Goal: Browse casually

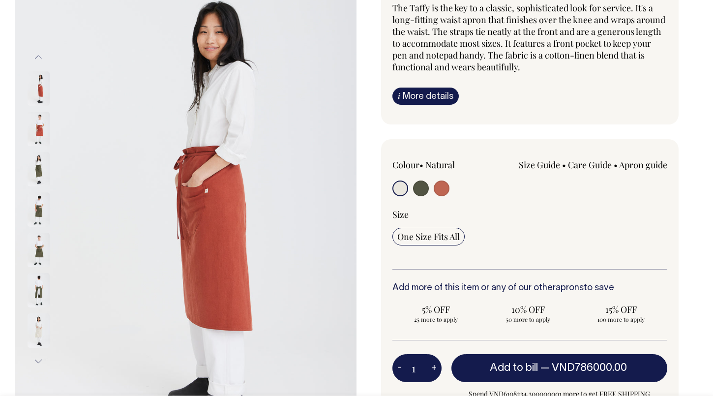
click at [35, 287] on img at bounding box center [39, 290] width 22 height 34
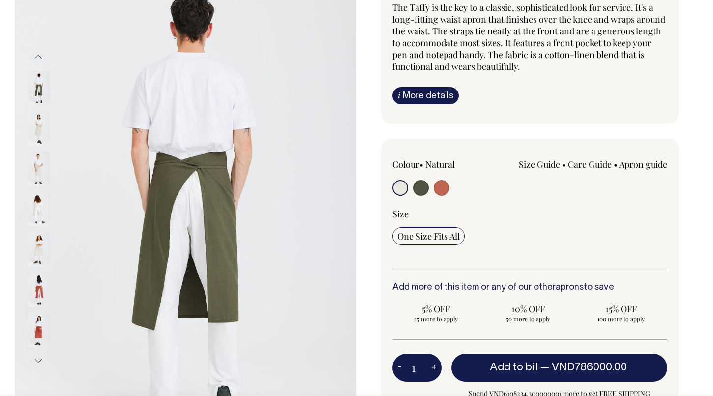
click at [37, 360] on button "Next" at bounding box center [38, 361] width 15 height 22
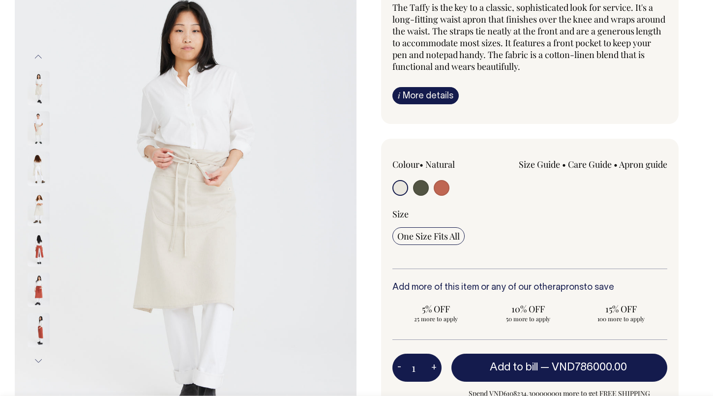
click at [37, 360] on button "Next" at bounding box center [38, 361] width 15 height 22
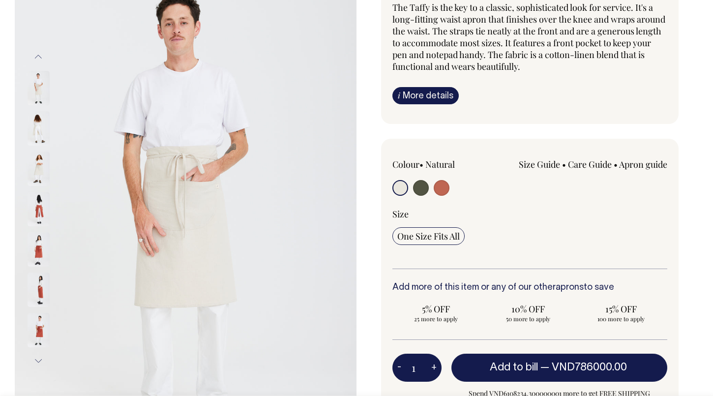
click at [37, 360] on button "Next" at bounding box center [38, 361] width 15 height 22
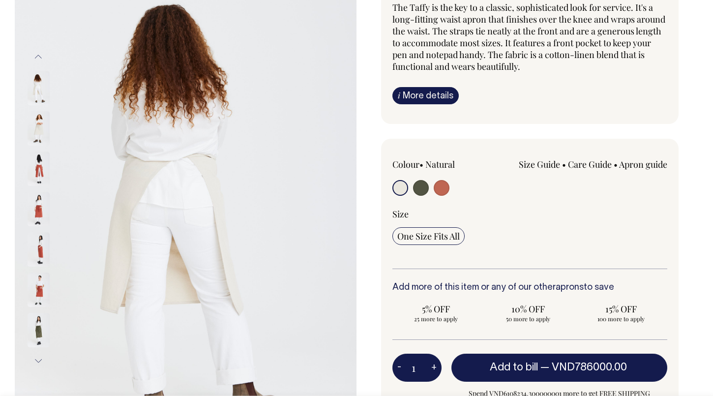
click at [37, 360] on button "Next" at bounding box center [38, 361] width 15 height 22
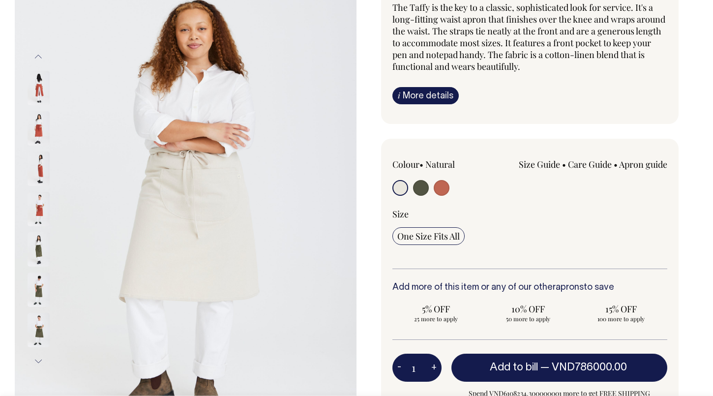
click at [37, 360] on button "Next" at bounding box center [38, 361] width 15 height 22
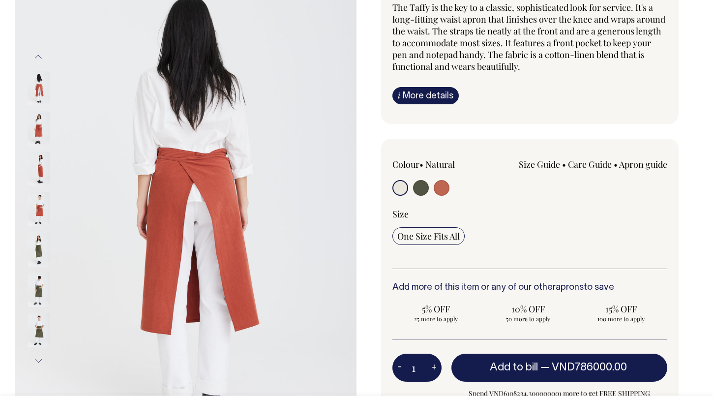
click at [37, 360] on button "Next" at bounding box center [38, 361] width 15 height 22
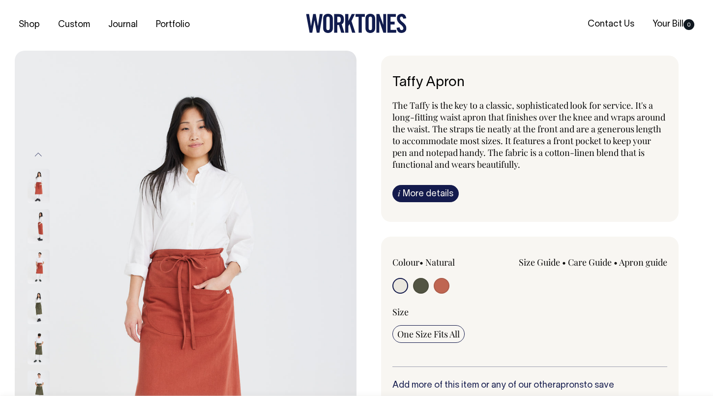
scroll to position [0, 0]
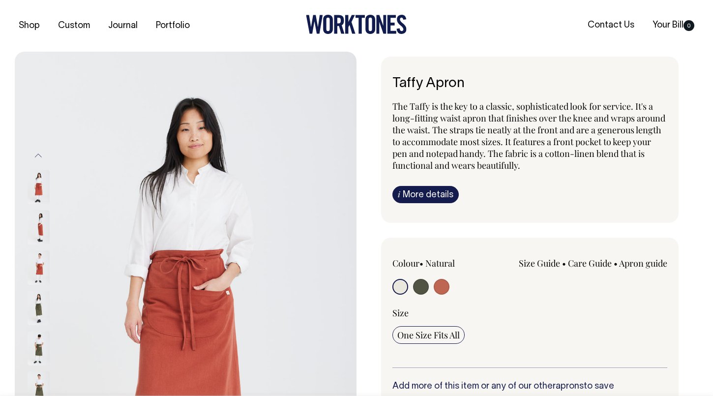
click at [40, 155] on button "Previous" at bounding box center [38, 156] width 15 height 22
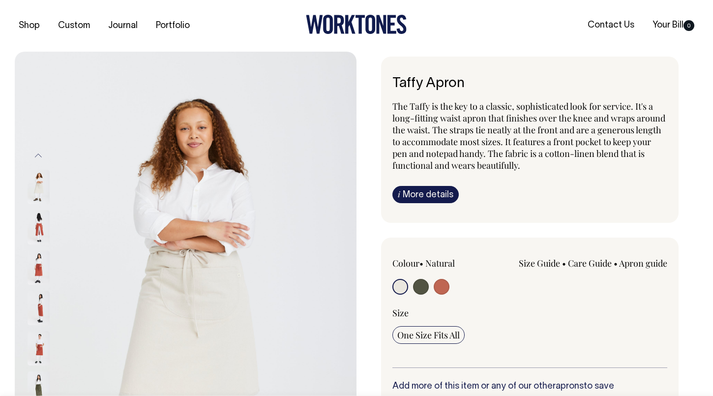
click at [40, 155] on button "Previous" at bounding box center [38, 156] width 15 height 22
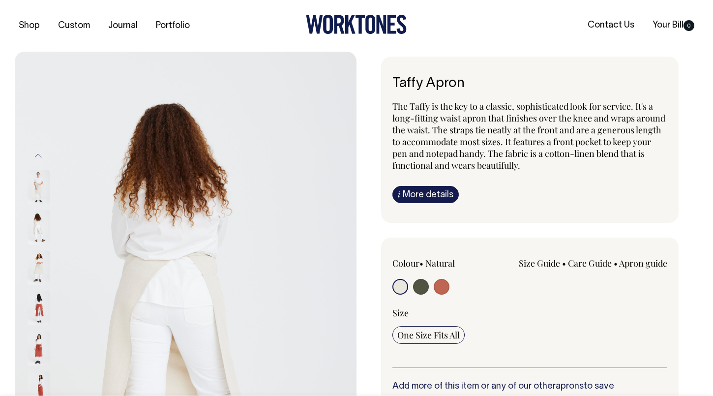
click at [40, 155] on button "Previous" at bounding box center [38, 156] width 15 height 22
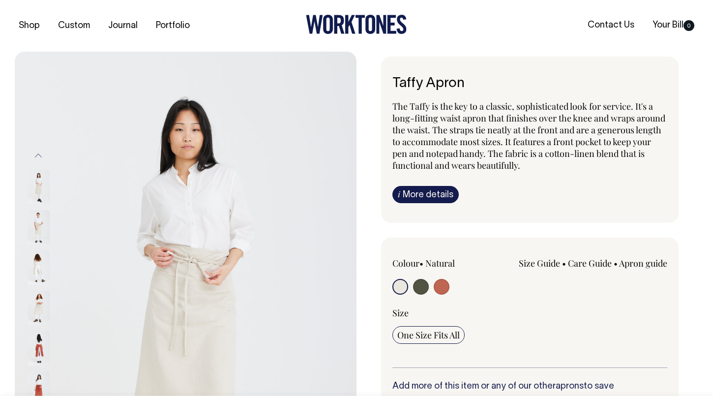
click at [44, 187] on img at bounding box center [39, 187] width 22 height 34
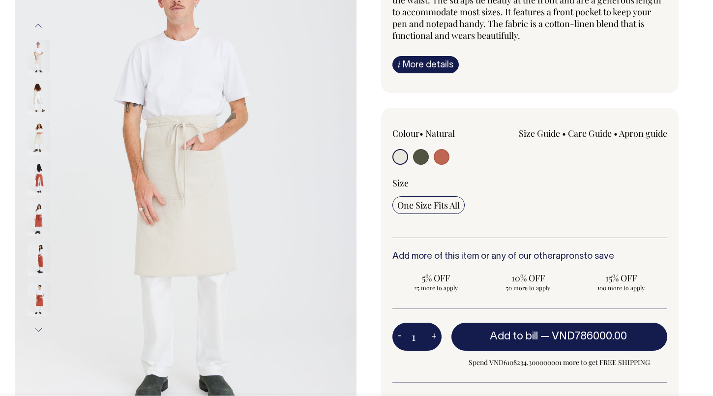
click at [37, 327] on button "Next" at bounding box center [38, 330] width 15 height 22
click at [37, 266] on img at bounding box center [39, 258] width 22 height 34
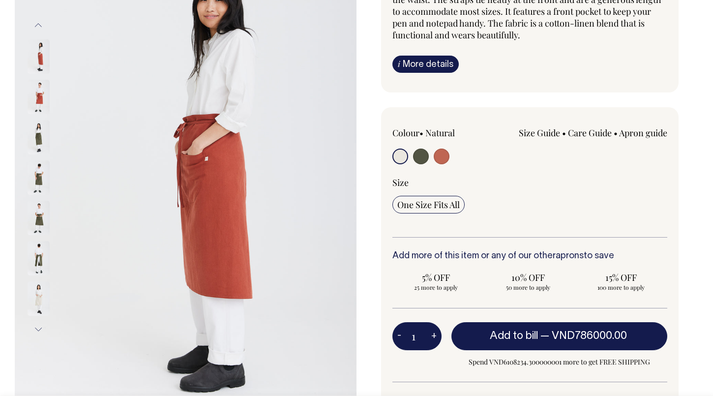
click at [37, 331] on button "Next" at bounding box center [38, 330] width 15 height 22
click at [34, 267] on img at bounding box center [39, 258] width 22 height 34
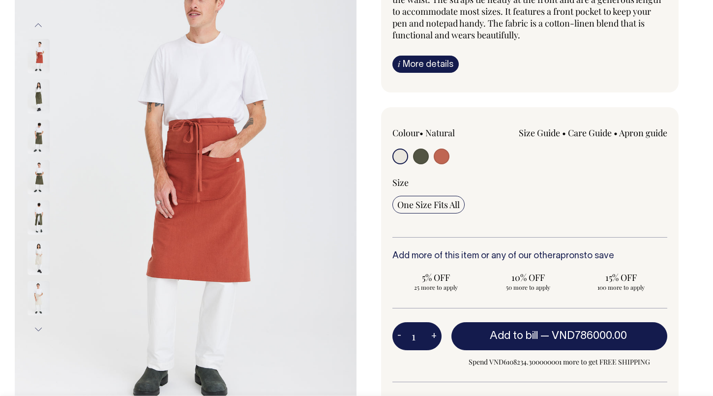
click at [41, 257] on img at bounding box center [39, 258] width 22 height 34
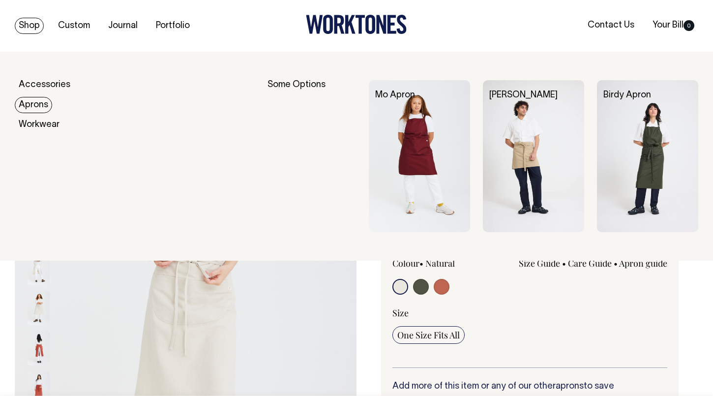
click at [44, 98] on link "Aprons" at bounding box center [33, 105] width 37 height 16
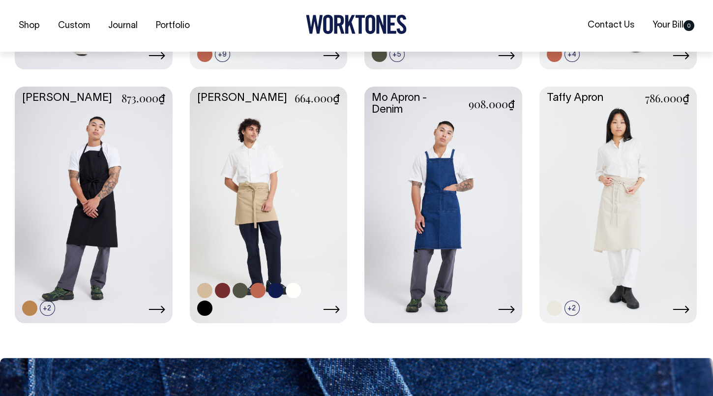
scroll to position [643, 0]
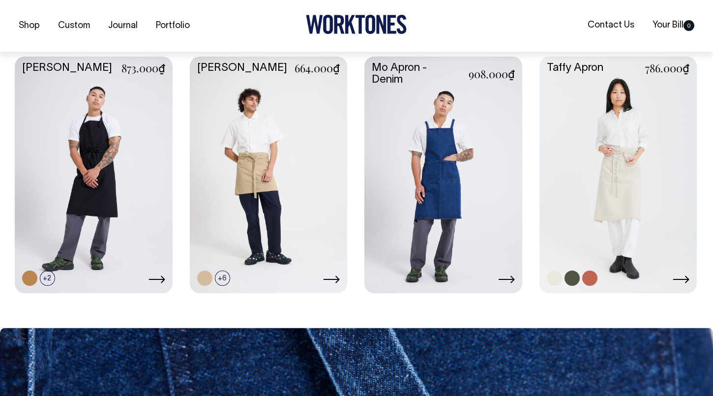
click at [622, 206] on link at bounding box center [619, 174] width 158 height 235
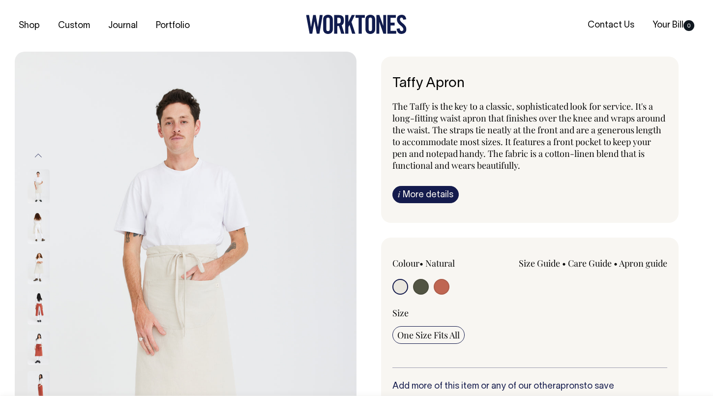
click at [41, 190] on img at bounding box center [39, 186] width 22 height 34
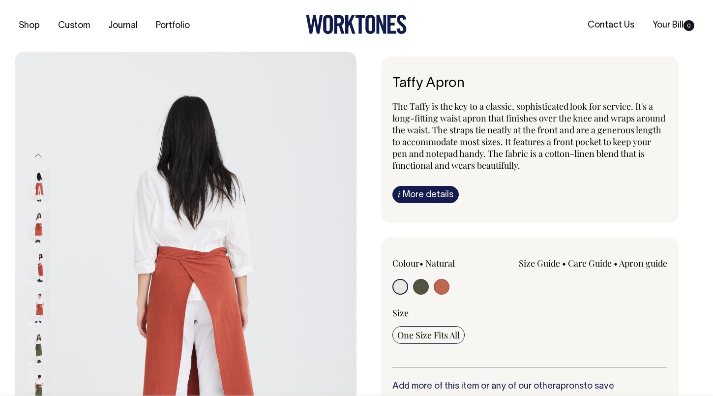
click at [43, 307] on img at bounding box center [39, 308] width 22 height 34
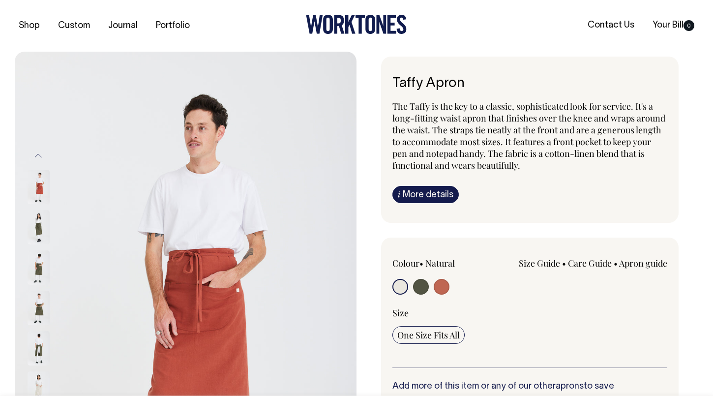
click at [38, 355] on img at bounding box center [39, 348] width 22 height 34
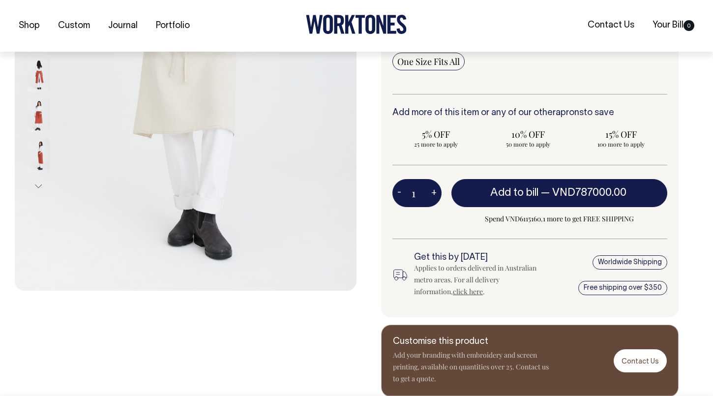
scroll to position [274, 0]
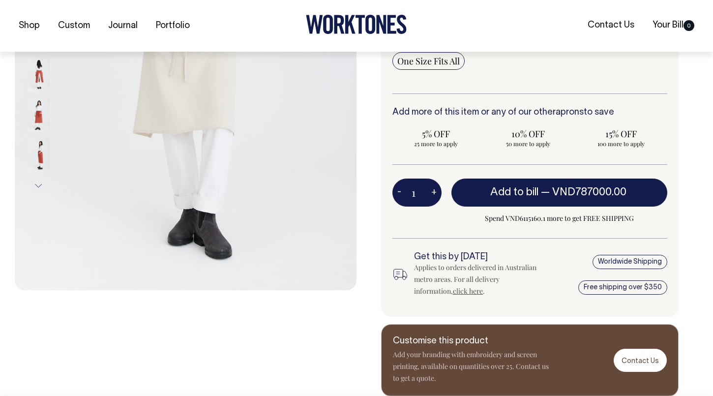
click at [38, 154] on img at bounding box center [39, 155] width 22 height 34
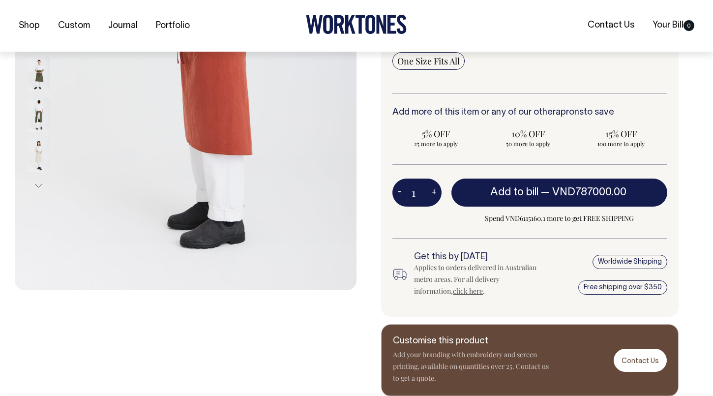
click at [38, 181] on button "Next" at bounding box center [38, 186] width 15 height 22
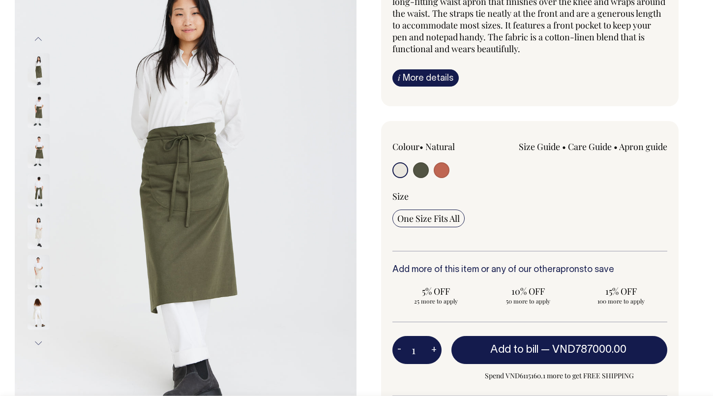
scroll to position [117, 0]
click at [40, 344] on button "Next" at bounding box center [38, 343] width 15 height 22
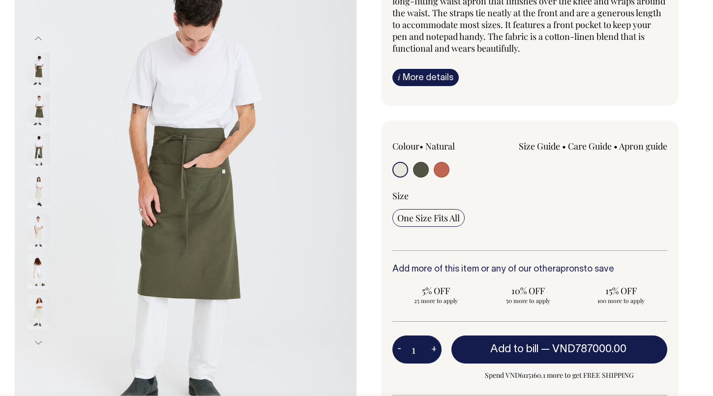
click at [38, 341] on button "Next" at bounding box center [38, 343] width 15 height 22
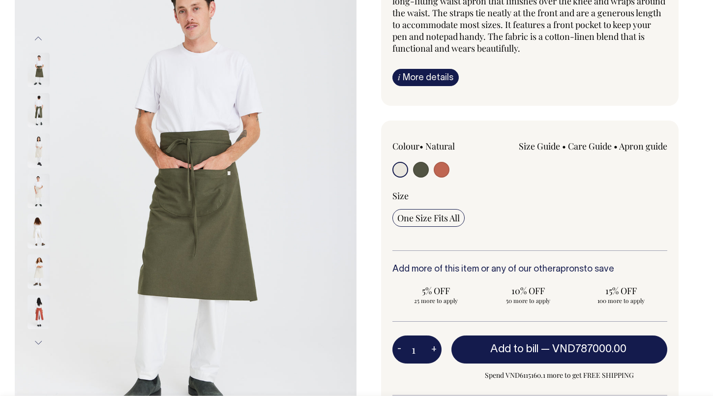
click at [36, 342] on button "Next" at bounding box center [38, 343] width 15 height 22
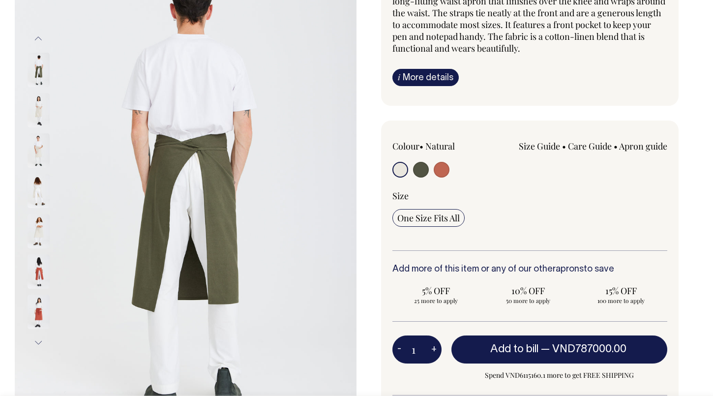
click at [37, 341] on button "Next" at bounding box center [38, 343] width 15 height 22
click at [41, 274] on img at bounding box center [39, 271] width 22 height 34
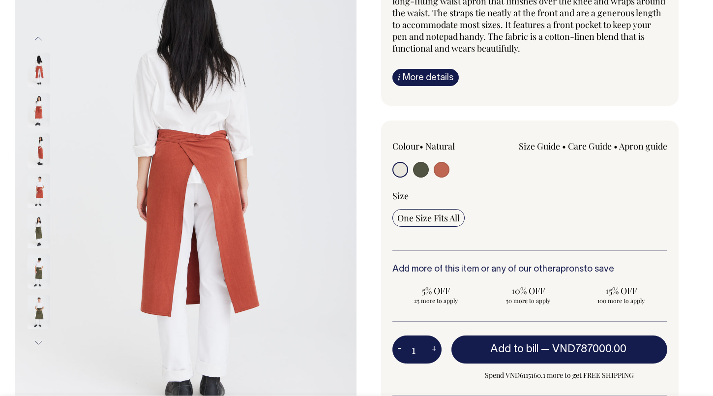
click at [43, 184] on img at bounding box center [39, 191] width 22 height 34
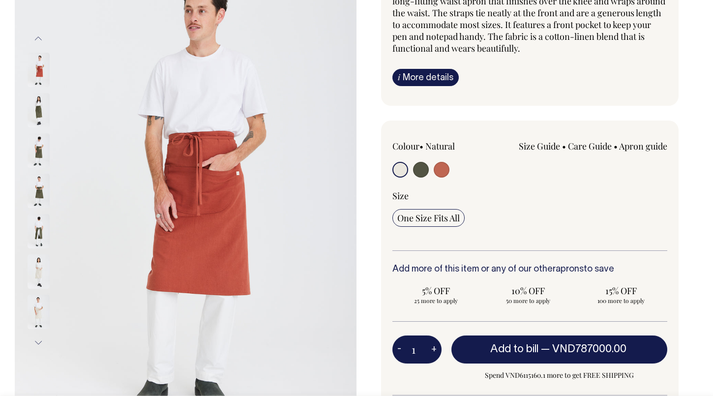
click at [38, 229] on img at bounding box center [39, 231] width 22 height 34
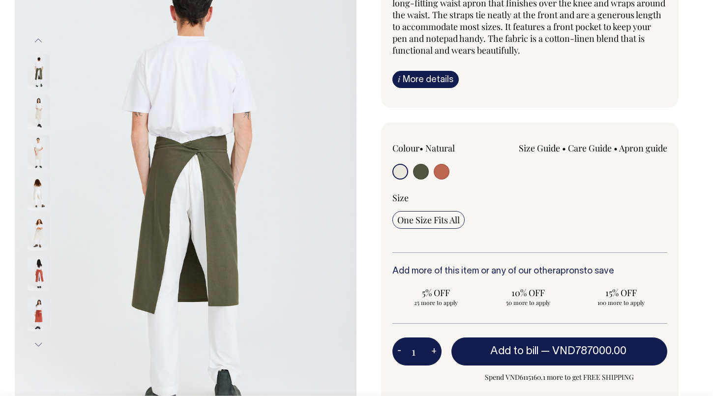
scroll to position [116, 0]
click at [36, 340] on button "Next" at bounding box center [38, 344] width 15 height 22
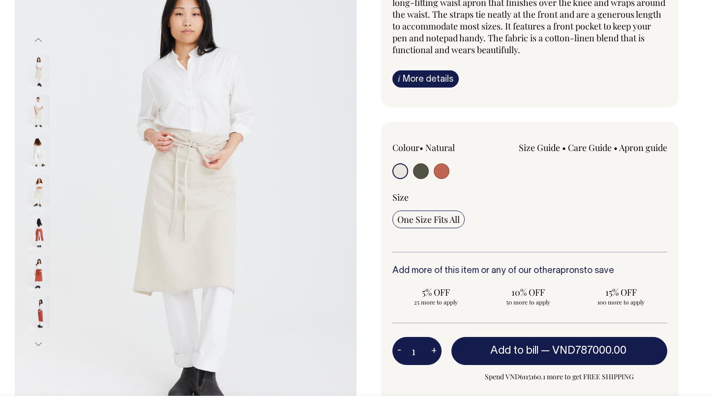
click at [36, 340] on button "Next" at bounding box center [38, 344] width 15 height 22
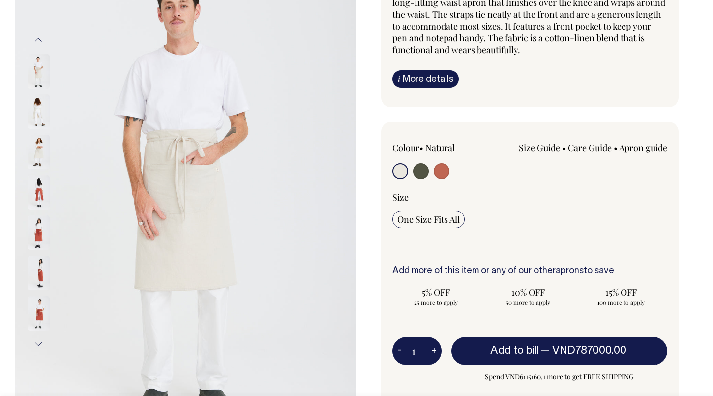
click at [36, 340] on button "Next" at bounding box center [38, 344] width 15 height 22
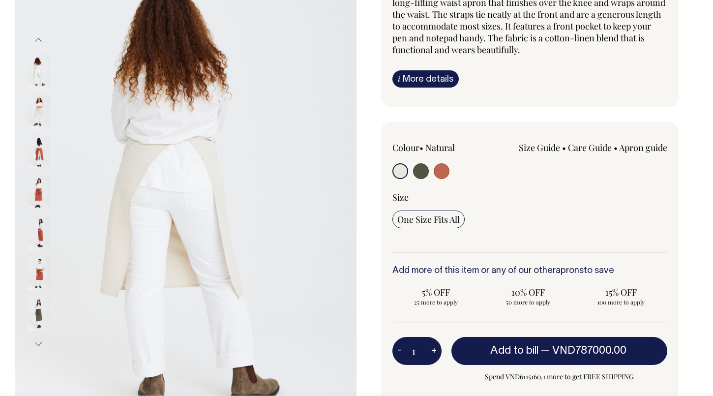
click at [36, 340] on button "Next" at bounding box center [38, 344] width 15 height 22
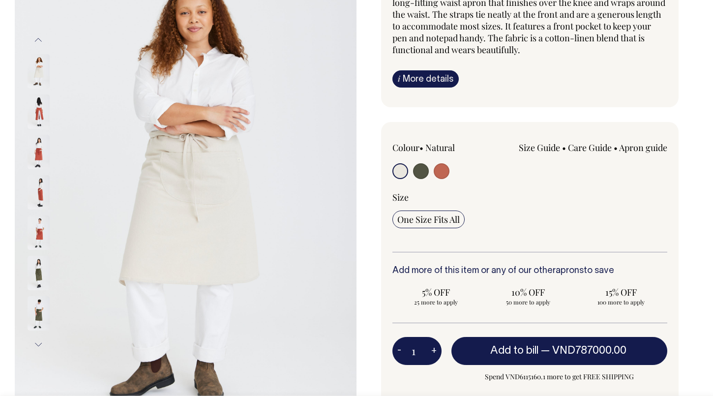
click at [36, 340] on button "Next" at bounding box center [38, 344] width 15 height 22
click at [40, 340] on button "Next" at bounding box center [38, 344] width 15 height 22
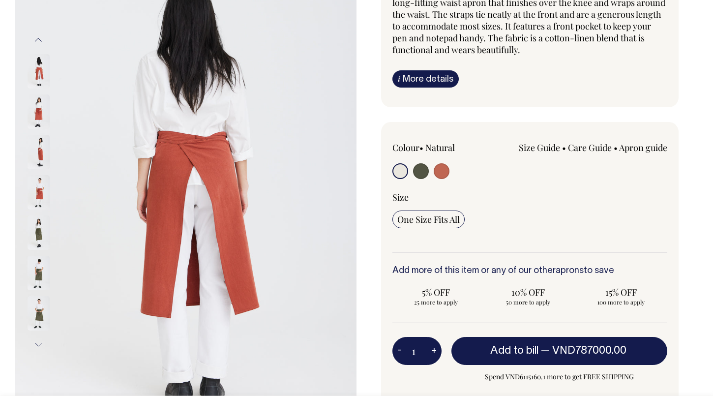
click at [39, 341] on button "Next" at bounding box center [38, 344] width 15 height 22
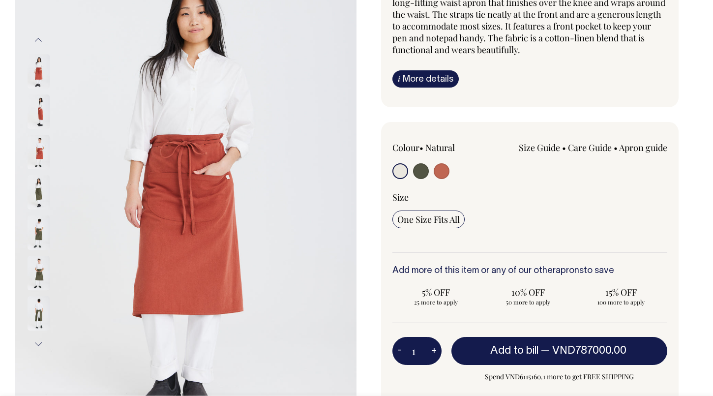
click at [35, 312] on img at bounding box center [39, 313] width 22 height 34
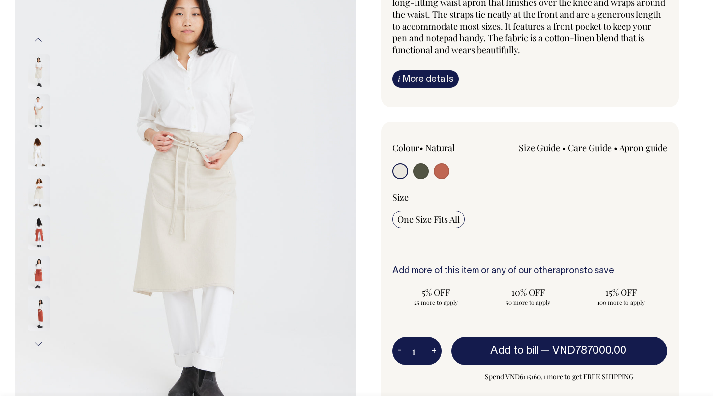
click at [36, 344] on button "Next" at bounding box center [38, 344] width 15 height 22
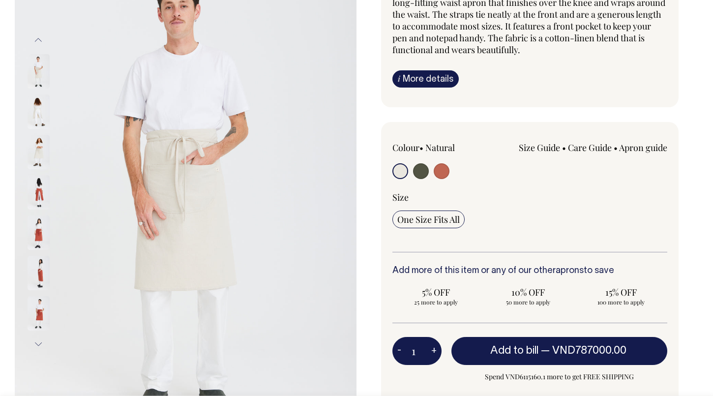
click at [36, 344] on button "Next" at bounding box center [38, 344] width 15 height 22
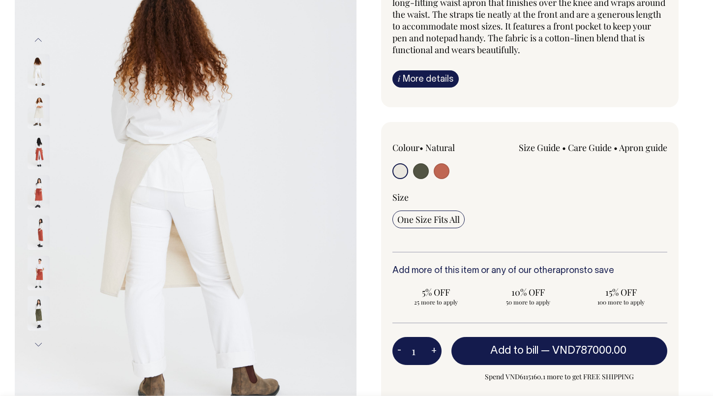
click at [36, 344] on button "Next" at bounding box center [38, 344] width 15 height 22
click at [39, 341] on button "Next" at bounding box center [38, 344] width 15 height 22
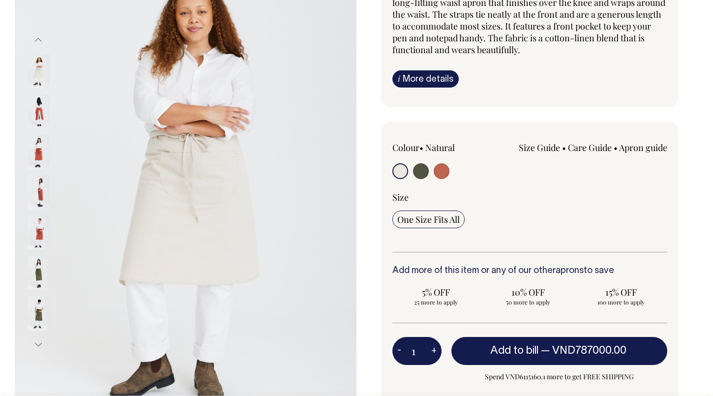
click at [39, 343] on button "Next" at bounding box center [38, 344] width 15 height 22
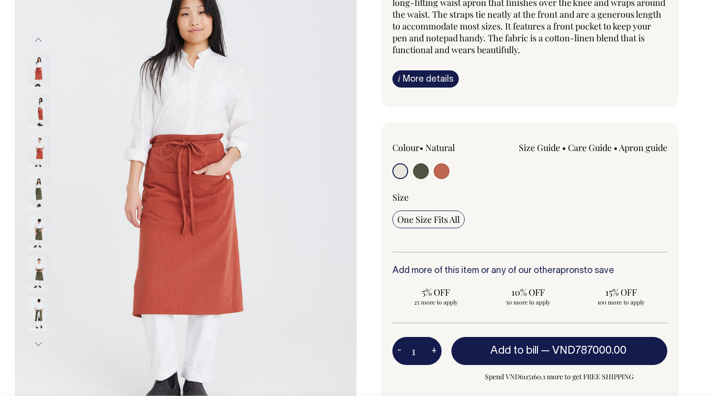
click at [38, 316] on img at bounding box center [39, 313] width 22 height 34
